Goal: Find specific page/section: Find specific page/section

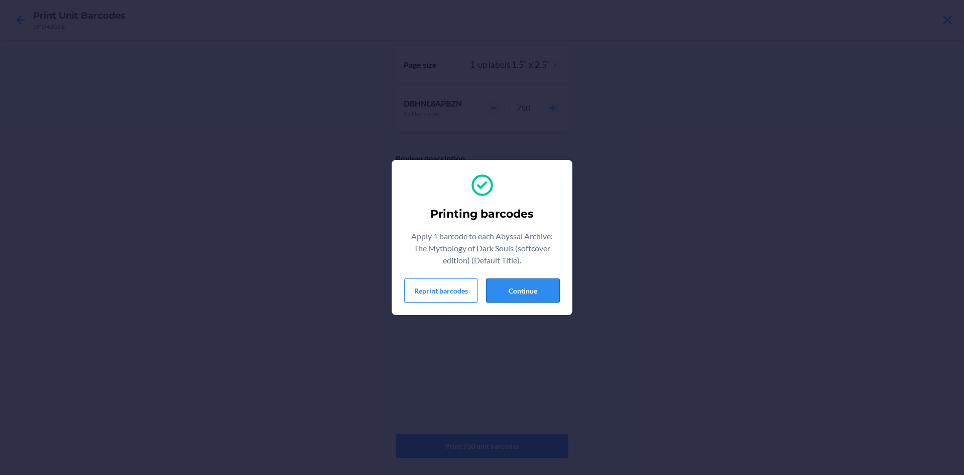
click at [533, 293] on button "Continue" at bounding box center [523, 290] width 74 height 24
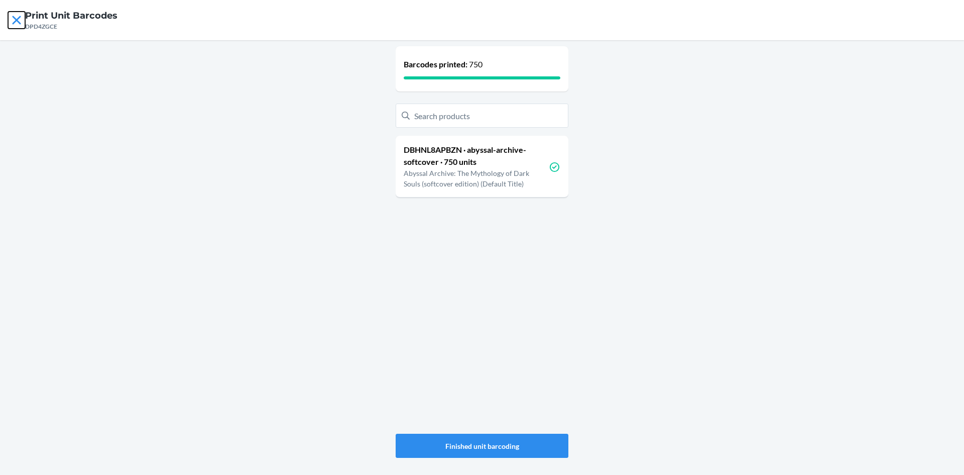
click at [14, 20] on icon at bounding box center [16, 20] width 17 height 17
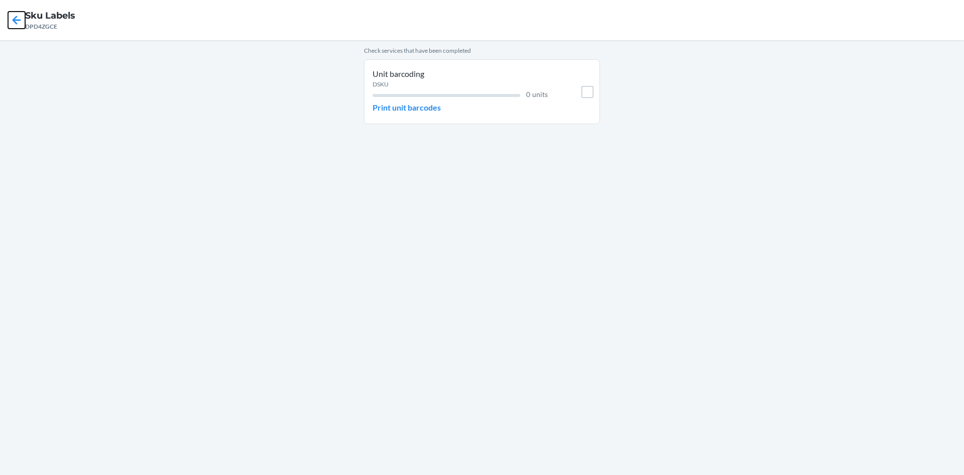
click at [13, 19] on icon at bounding box center [16, 20] width 17 height 17
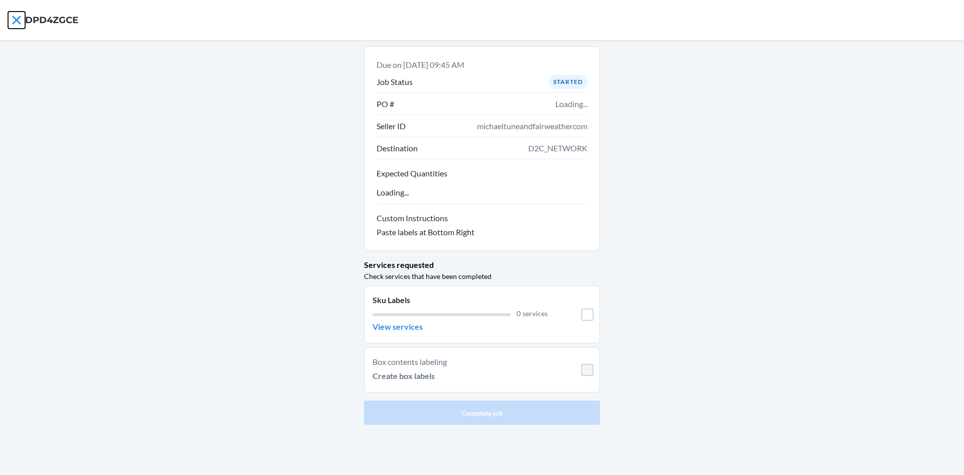
click at [13, 19] on icon at bounding box center [16, 20] width 17 height 17
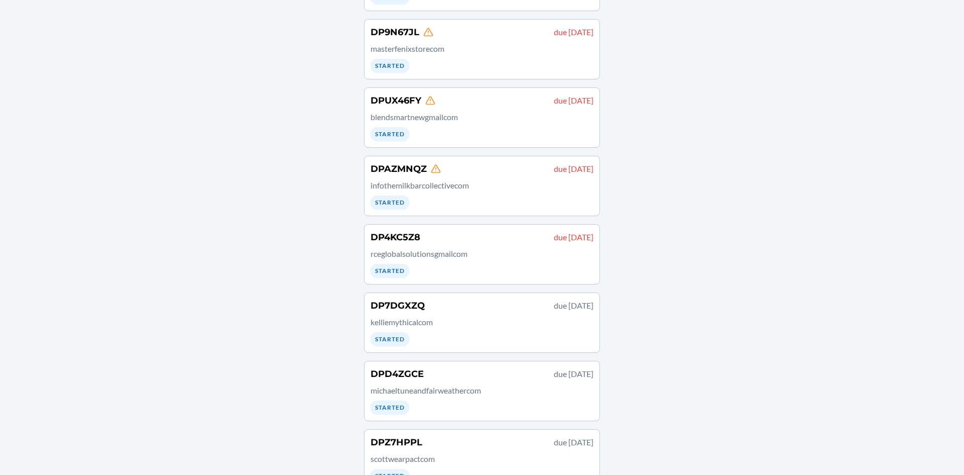
scroll to position [309, 0]
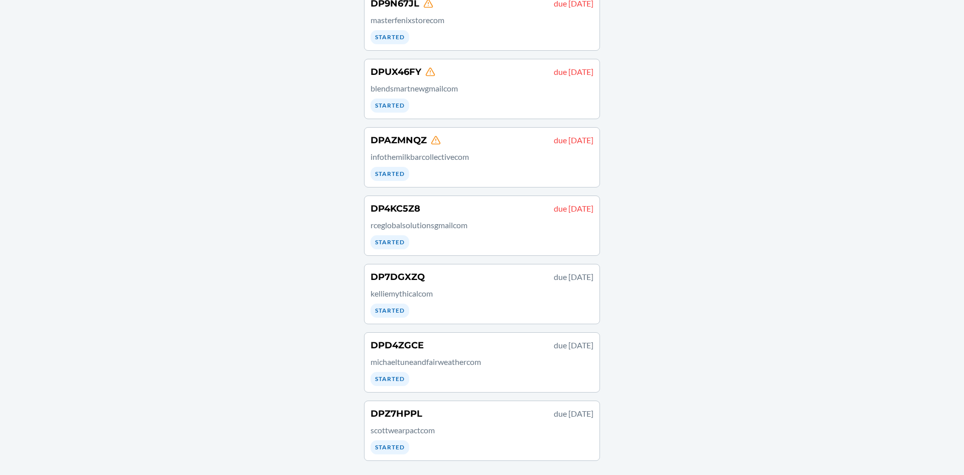
click at [551, 313] on div "DP7DGXZQ due [DATE] kelliemythicalcom Started" at bounding box center [482, 293] width 223 height 47
